Goal: Information Seeking & Learning: Check status

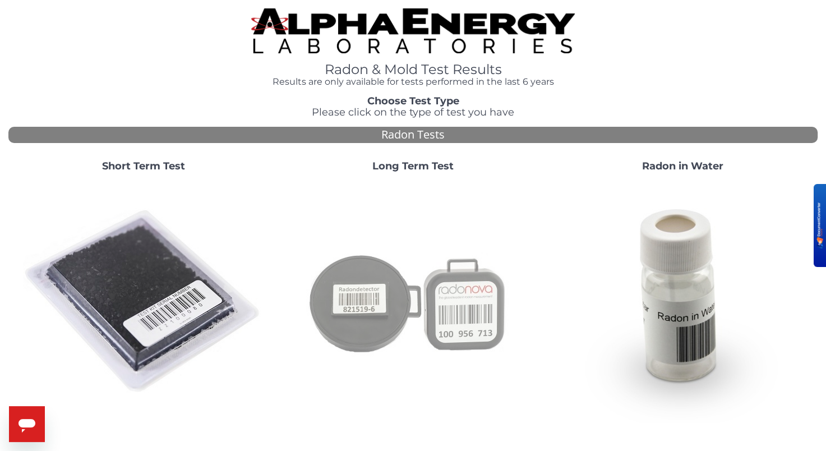
click at [411, 195] on img at bounding box center [413, 301] width 241 height 241
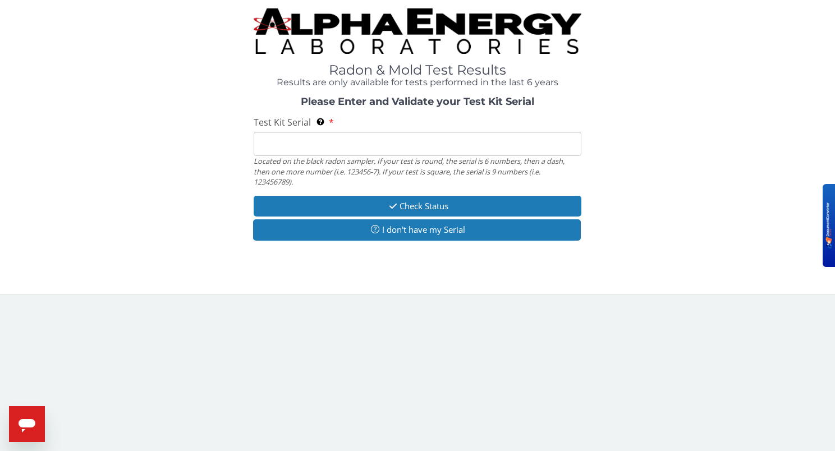
click at [411, 155] on input "Test Kit Serial Located on the black radon sampler. If your test is round, the …" at bounding box center [417, 144] width 327 height 24
type input "AT109846089"
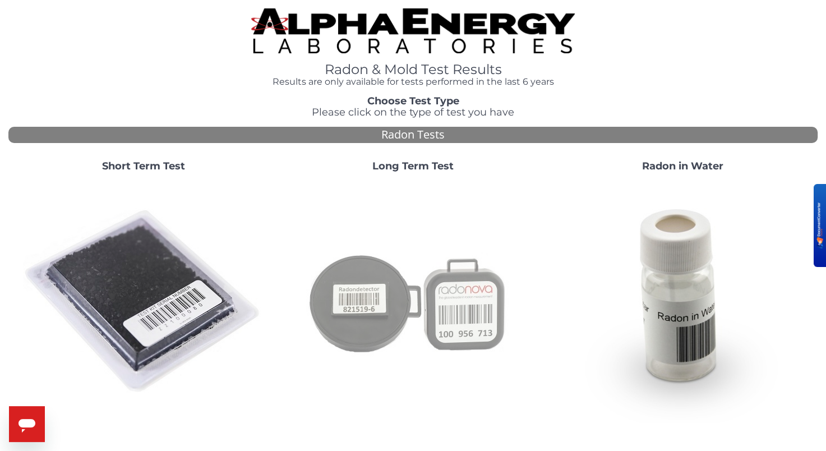
click at [421, 279] on img at bounding box center [413, 301] width 241 height 241
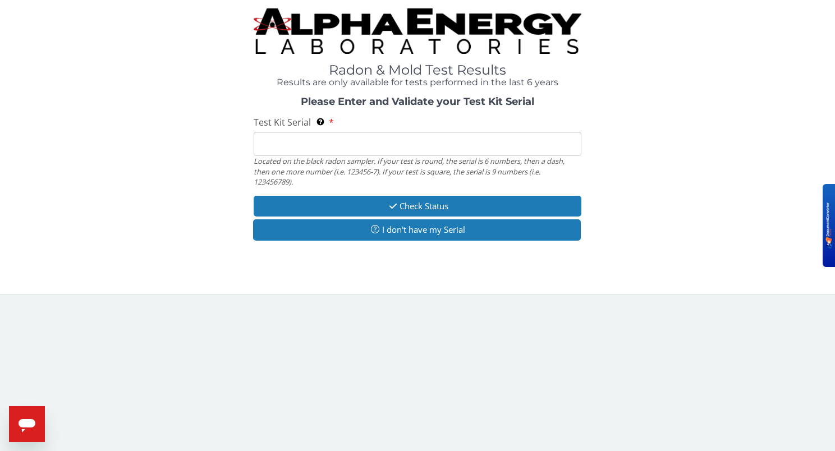
click at [442, 147] on input "Test Kit Serial Located on the black radon sampler. If your test is round, the …" at bounding box center [417, 144] width 327 height 24
type input "AT109846089"
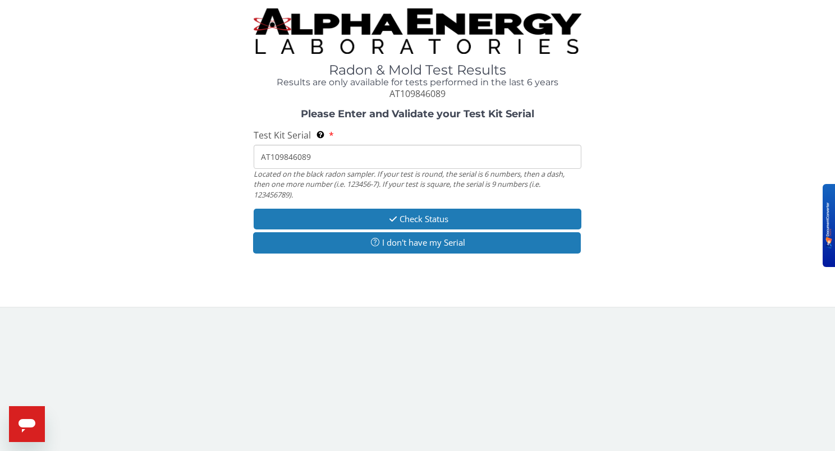
drag, startPoint x: 320, startPoint y: 159, endPoint x: 254, endPoint y: 162, distance: 66.2
click at [254, 162] on input "AT109846089" at bounding box center [417, 157] width 327 height 24
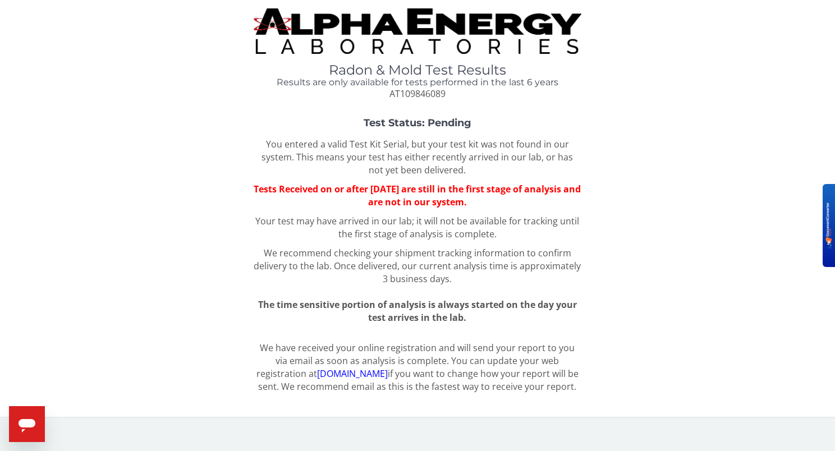
click at [325, 376] on link "register.aelabs.com" at bounding box center [352, 373] width 71 height 12
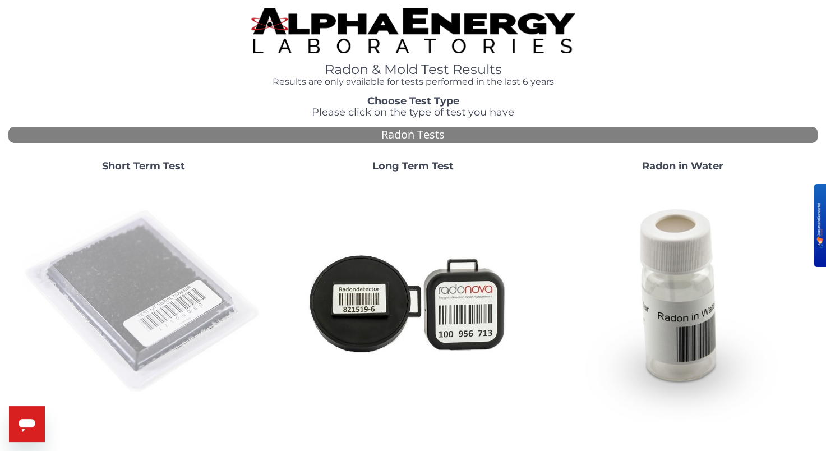
click at [164, 268] on img at bounding box center [143, 301] width 241 height 241
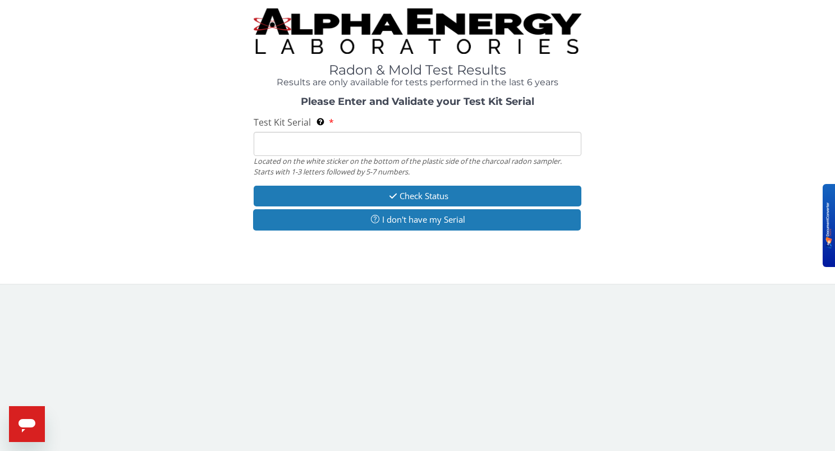
click at [402, 146] on input "Test Kit Serial Located on the white sticker on the bottom of the plastic side …" at bounding box center [417, 144] width 327 height 24
drag, startPoint x: 402, startPoint y: 146, endPoint x: 397, endPoint y: 139, distance: 8.4
click at [397, 139] on input "Test Kit Serial Located on the white sticker on the bottom of the plastic side …" at bounding box center [417, 144] width 327 height 24
type input "AT109846089"
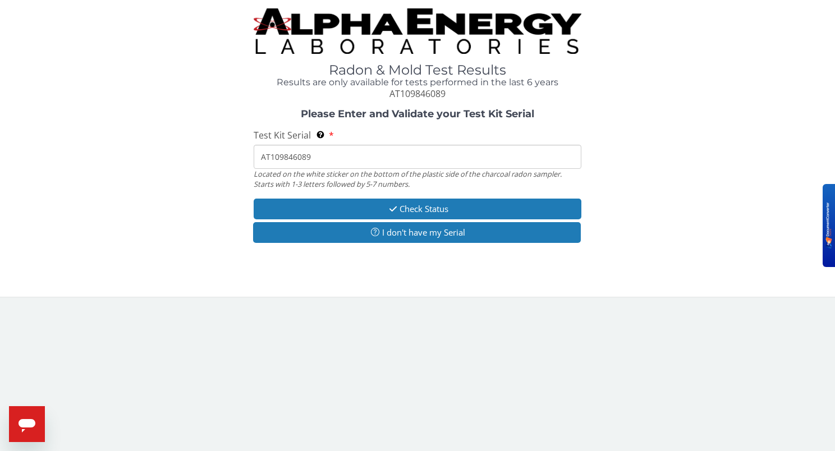
click at [383, 197] on div "Please Enter and Validate your Test Kit Serial Test Kit Serial Located on the w…" at bounding box center [417, 177] width 818 height 137
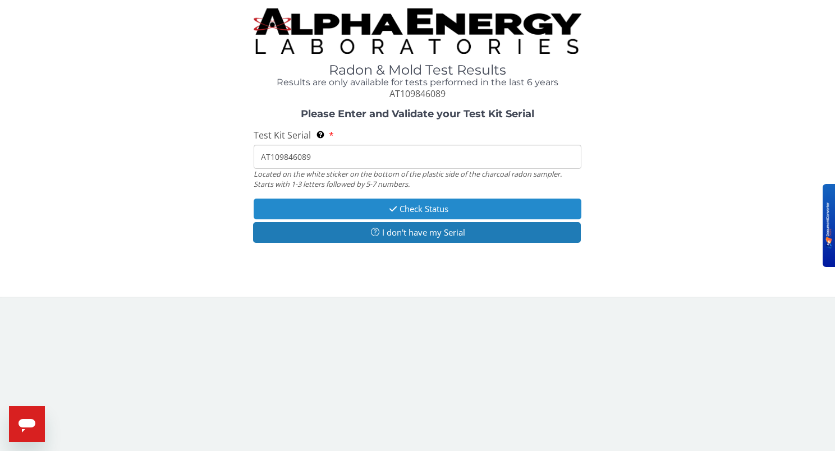
click at [383, 204] on button "Check Status" at bounding box center [417, 209] width 327 height 21
